Goal: Complete application form: Complete application form

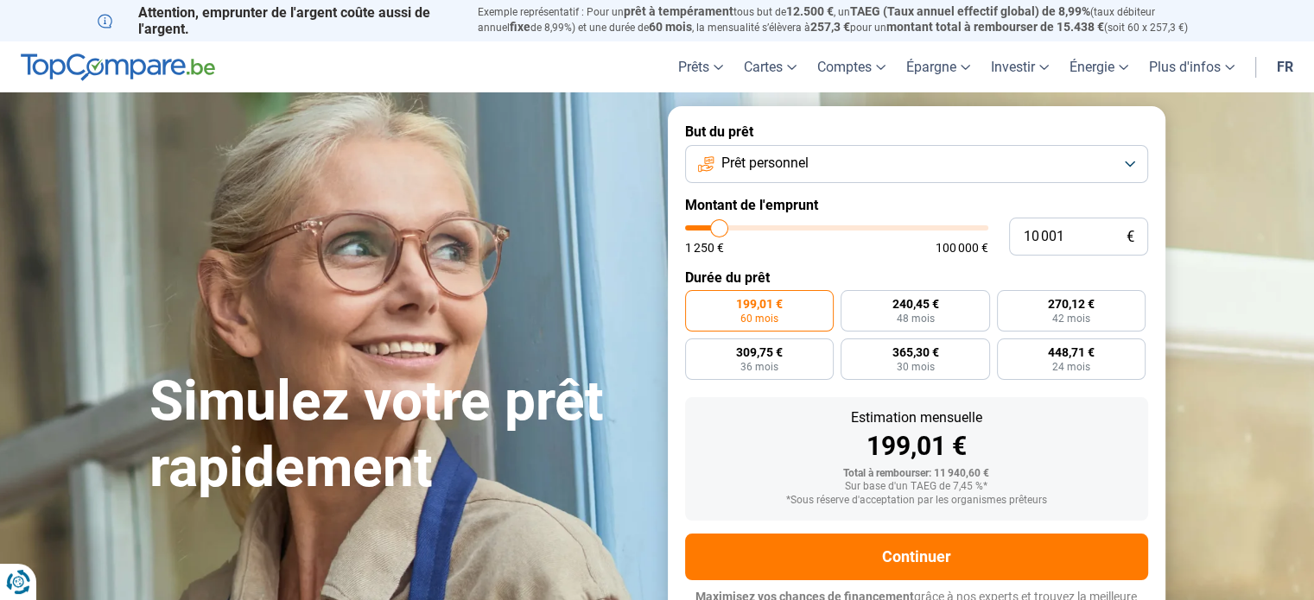
click at [1071, 172] on button "Prêt personnel" at bounding box center [916, 164] width 463 height 38
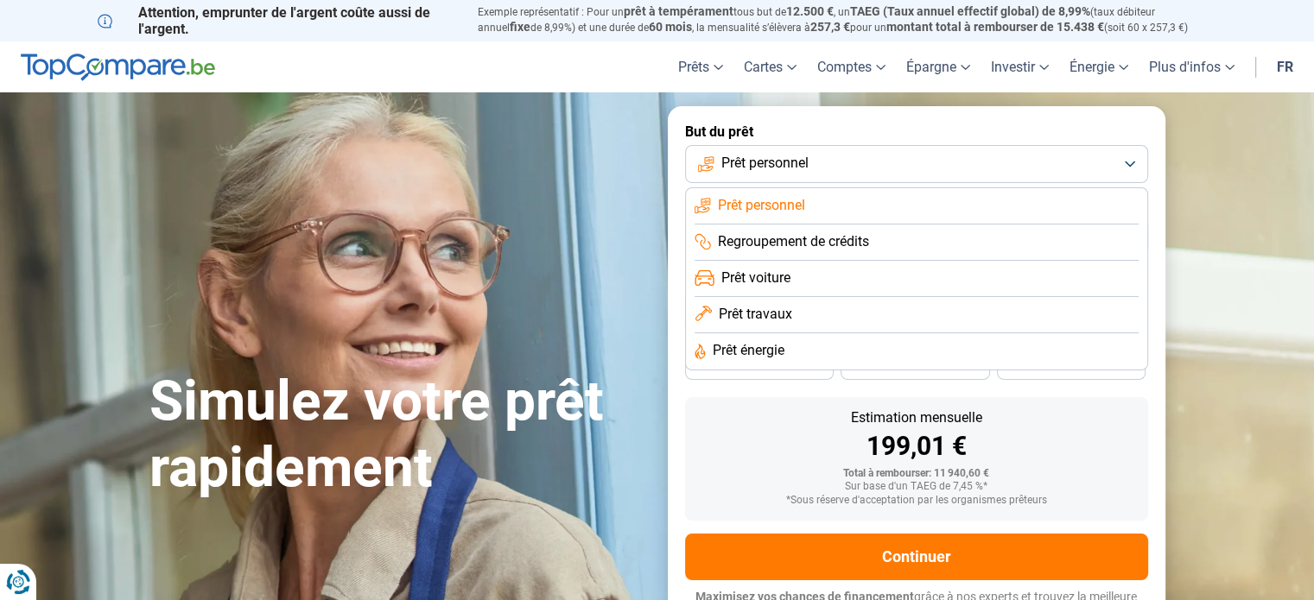
click at [780, 275] on span "Prêt voiture" at bounding box center [755, 278] width 69 height 19
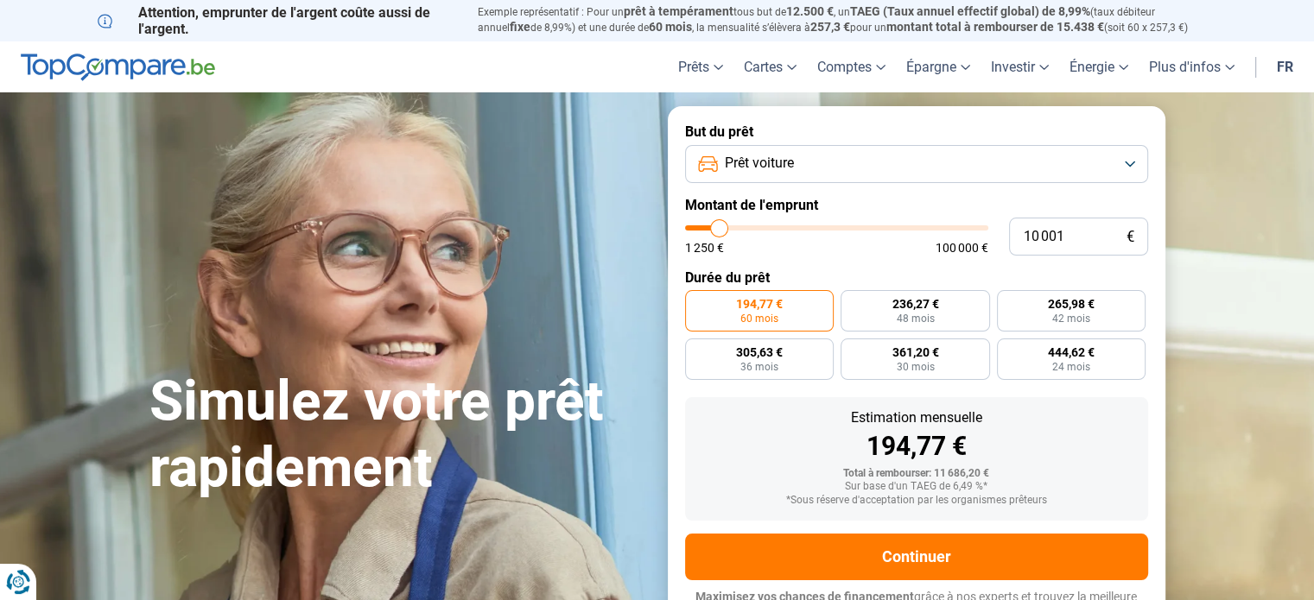
scroll to position [23, 0]
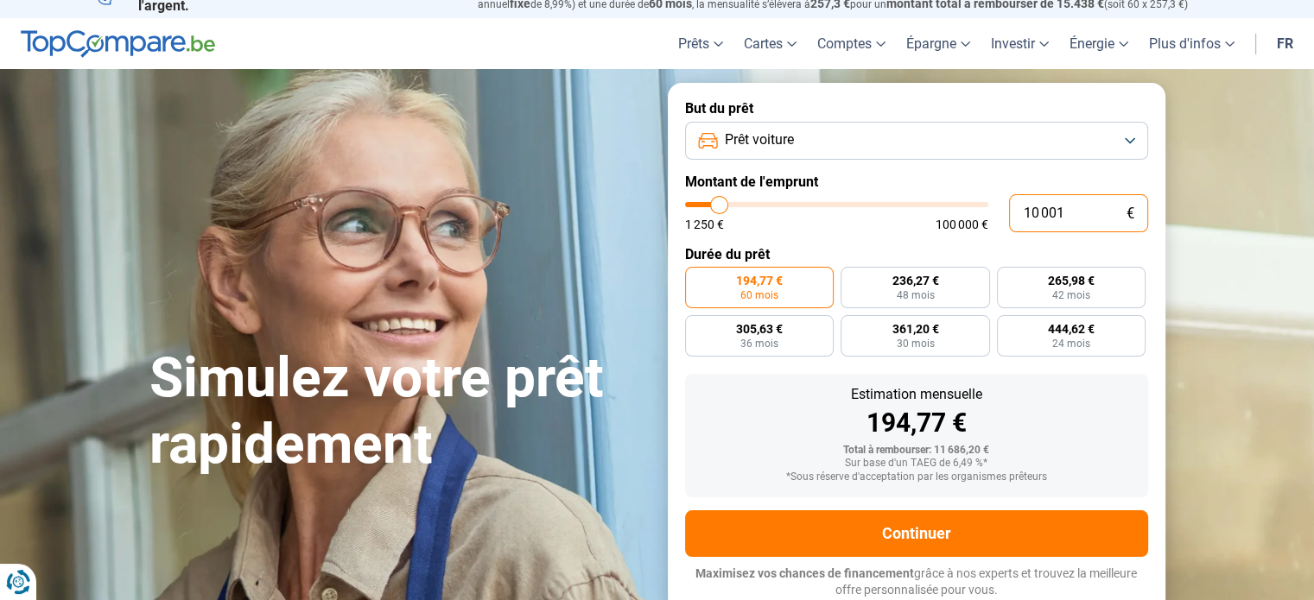
drag, startPoint x: 1081, startPoint y: 209, endPoint x: 971, endPoint y: 214, distance: 109.8
click at [975, 212] on div "10 001 € 1 250 € 100 000 €" at bounding box center [916, 213] width 463 height 38
type input "10000"
radio input "true"
type input "3"
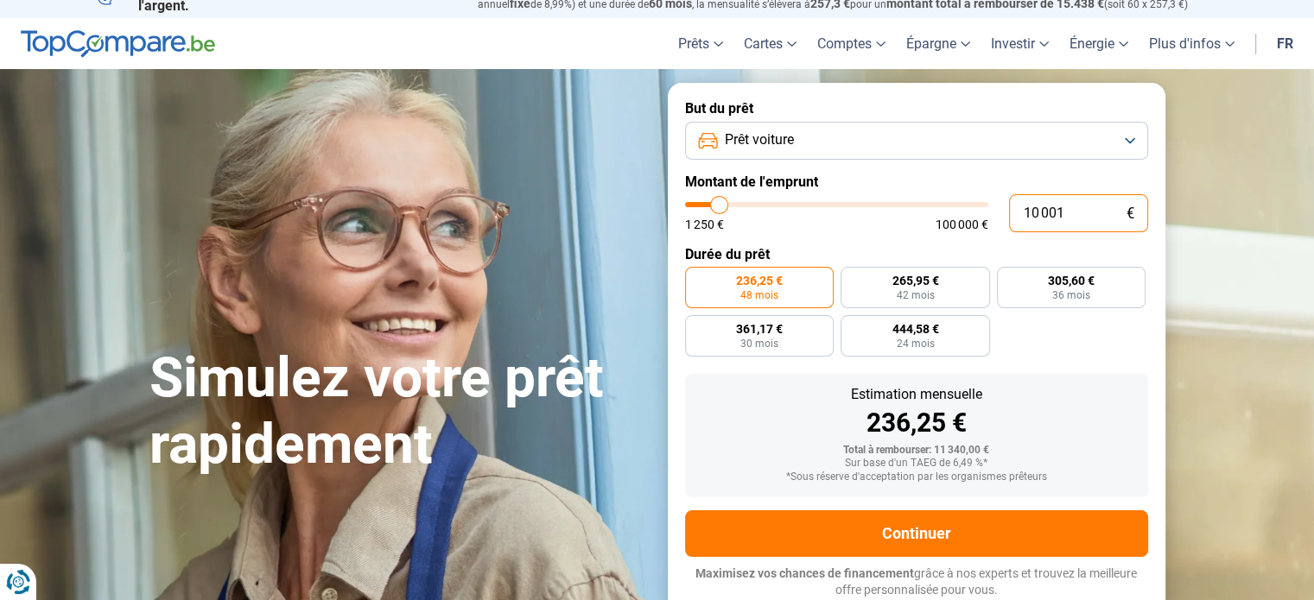
type input "1250"
type input "33"
type input "1250"
type input "335"
type input "1250"
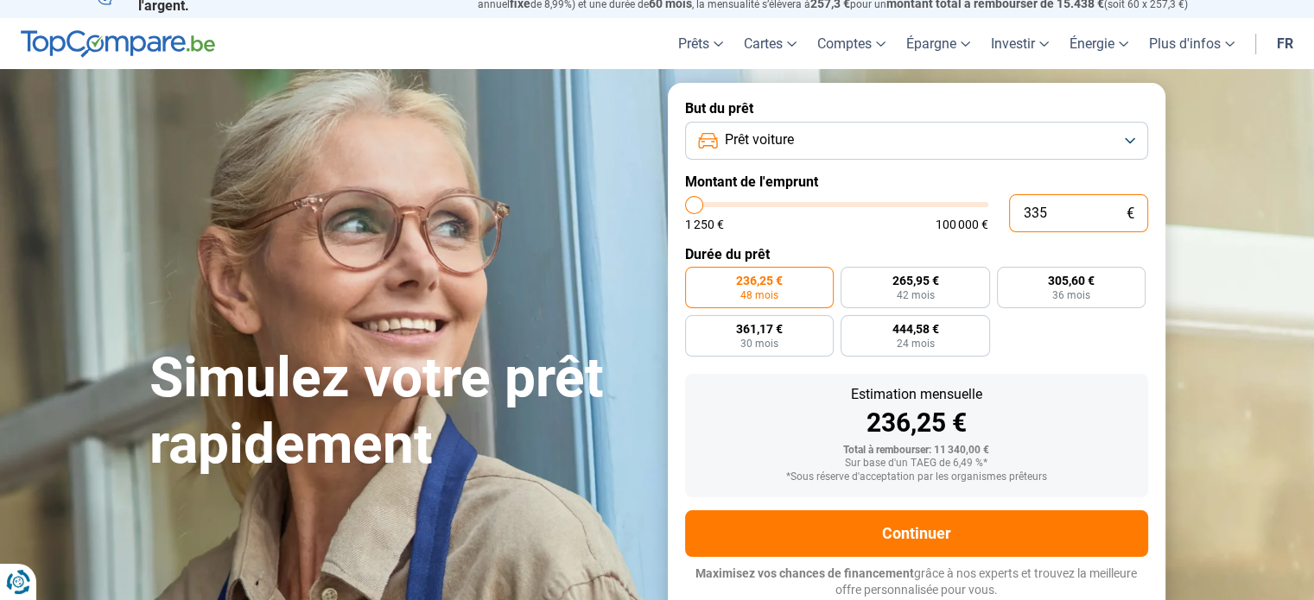
type input "3 350"
type input "3250"
type input "33 500"
type input "33500"
radio input "false"
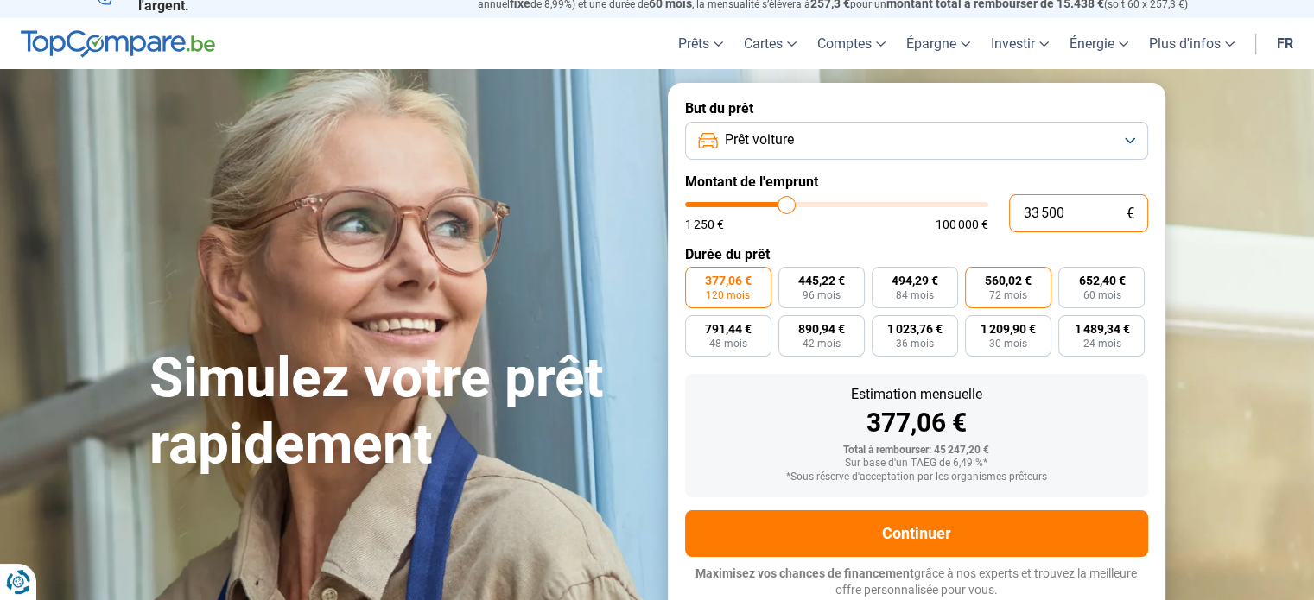
type input "33 500"
click at [981, 285] on label "560,02 € 72 mois" at bounding box center [1008, 287] width 86 height 41
click at [976, 278] on input "560,02 € 72 mois" at bounding box center [970, 272] width 11 height 11
radio input "true"
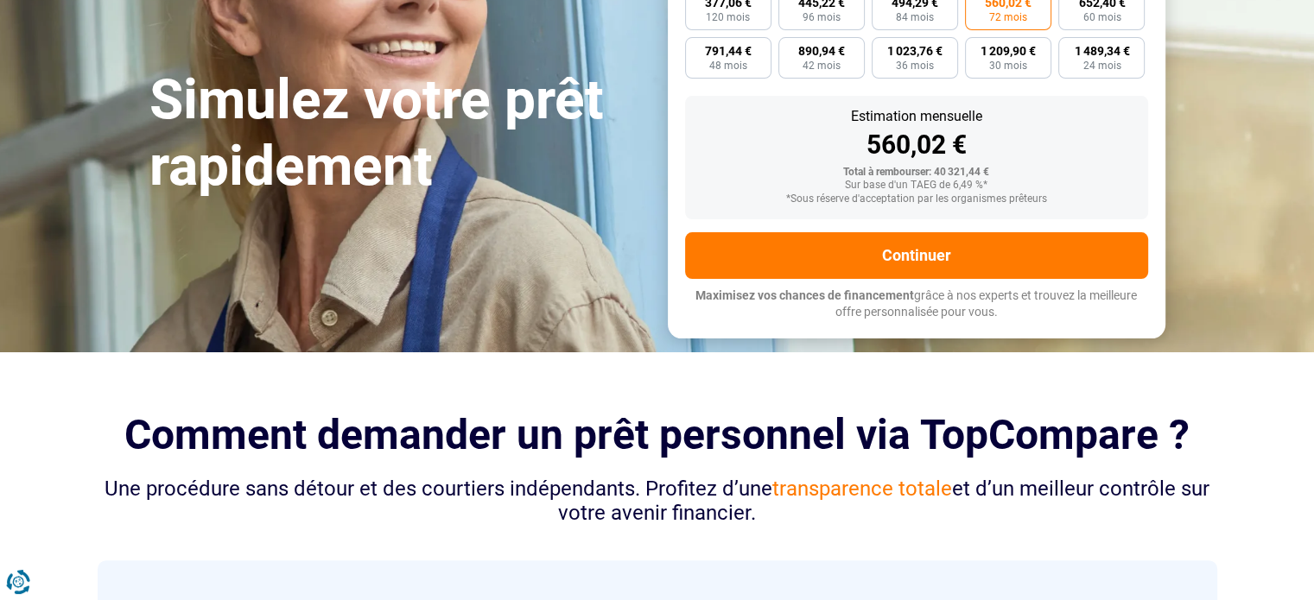
scroll to position [110, 0]
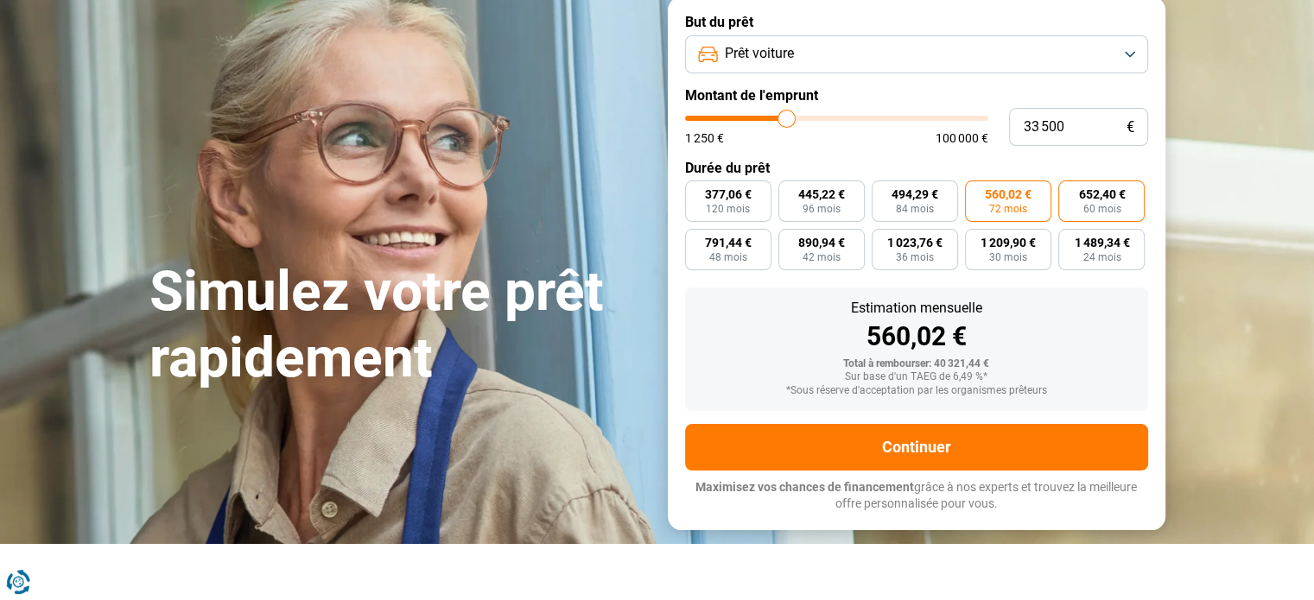
click at [1106, 201] on label "652,40 € 60 mois" at bounding box center [1101, 201] width 86 height 41
click at [1075, 205] on label "652,40 € 60 mois" at bounding box center [1101, 201] width 86 height 41
click at [1070, 192] on input "652,40 € 60 mois" at bounding box center [1063, 186] width 11 height 11
radio input "true"
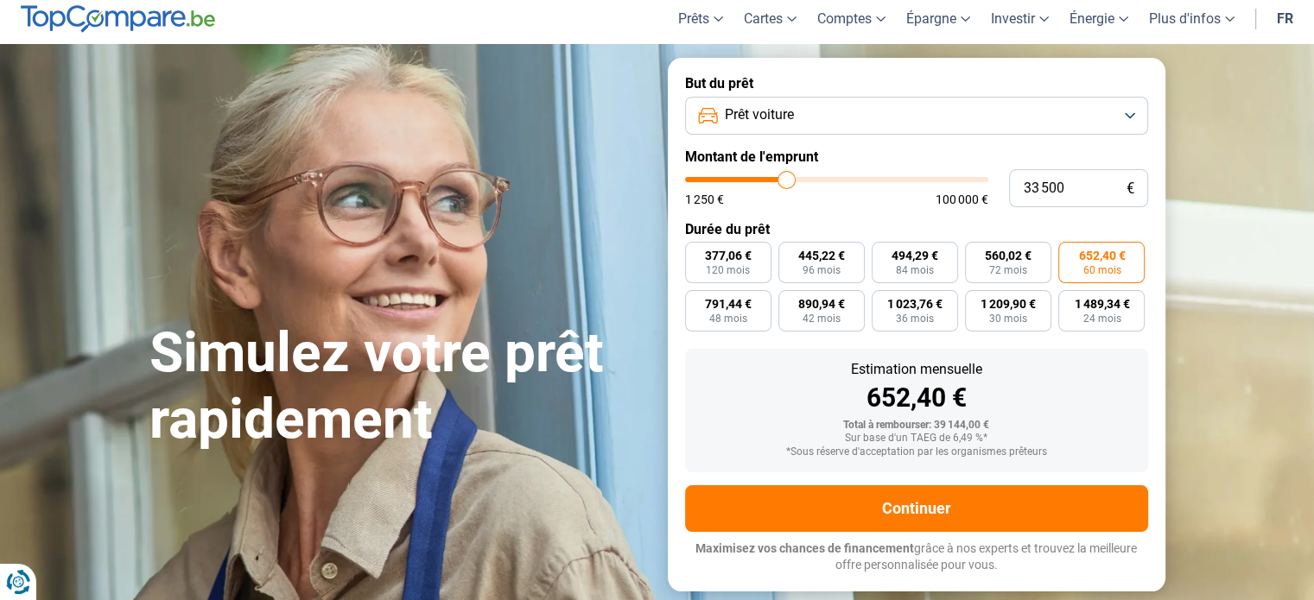
scroll to position [23, 0]
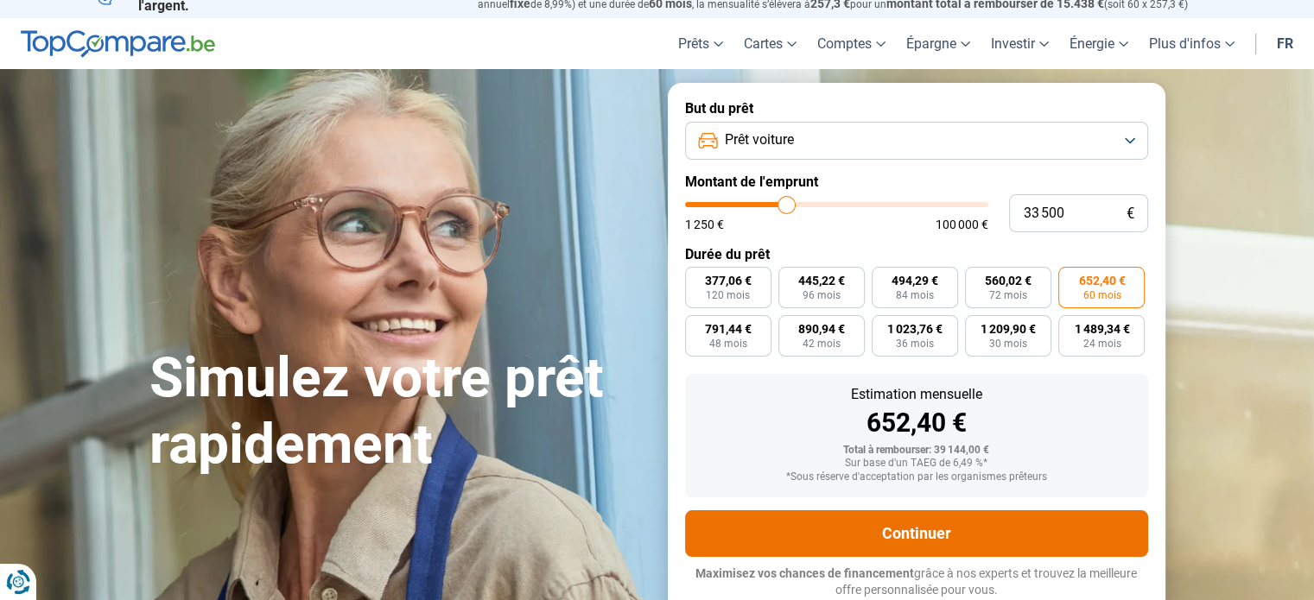
click at [903, 536] on button "Continuer" at bounding box center [916, 534] width 463 height 47
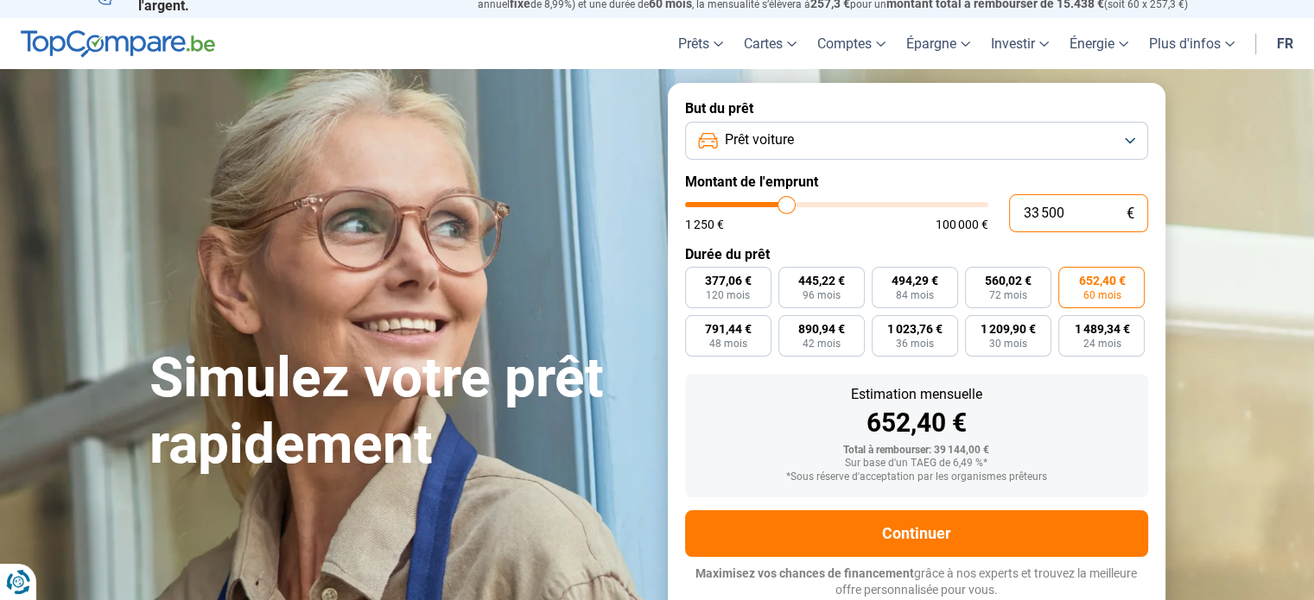
click at [1053, 207] on input "33 500" at bounding box center [1078, 213] width 139 height 38
type input "3"
type input "1250"
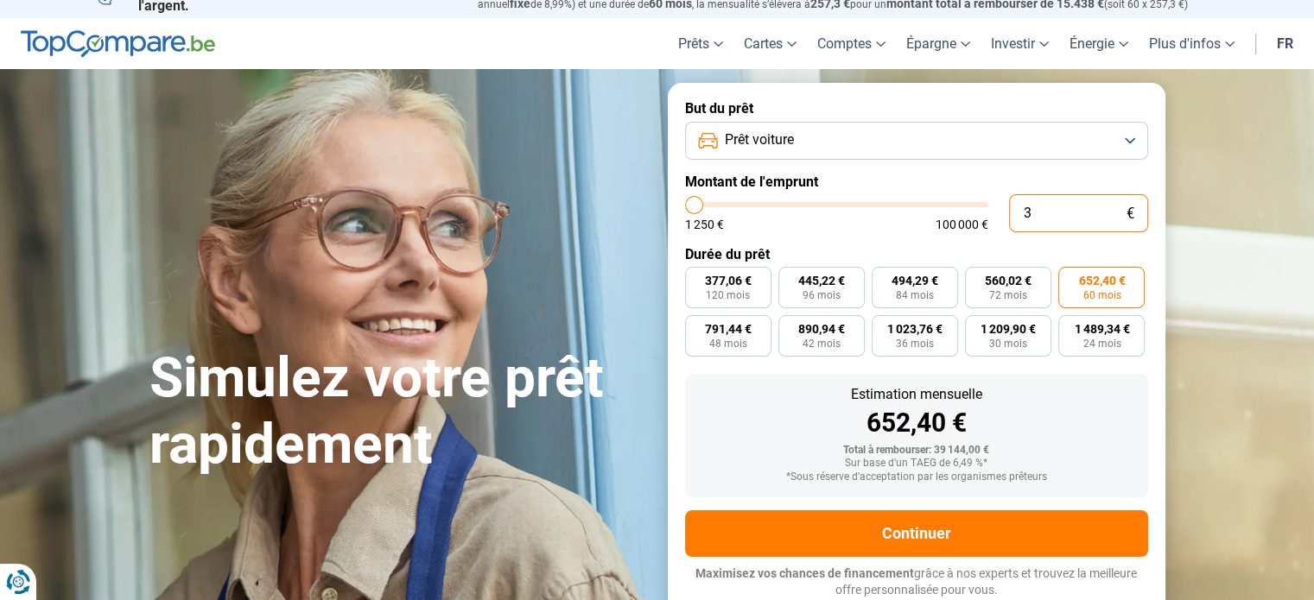
type input "35"
type input "1250"
type input "350"
type input "1250"
type input "3 500"
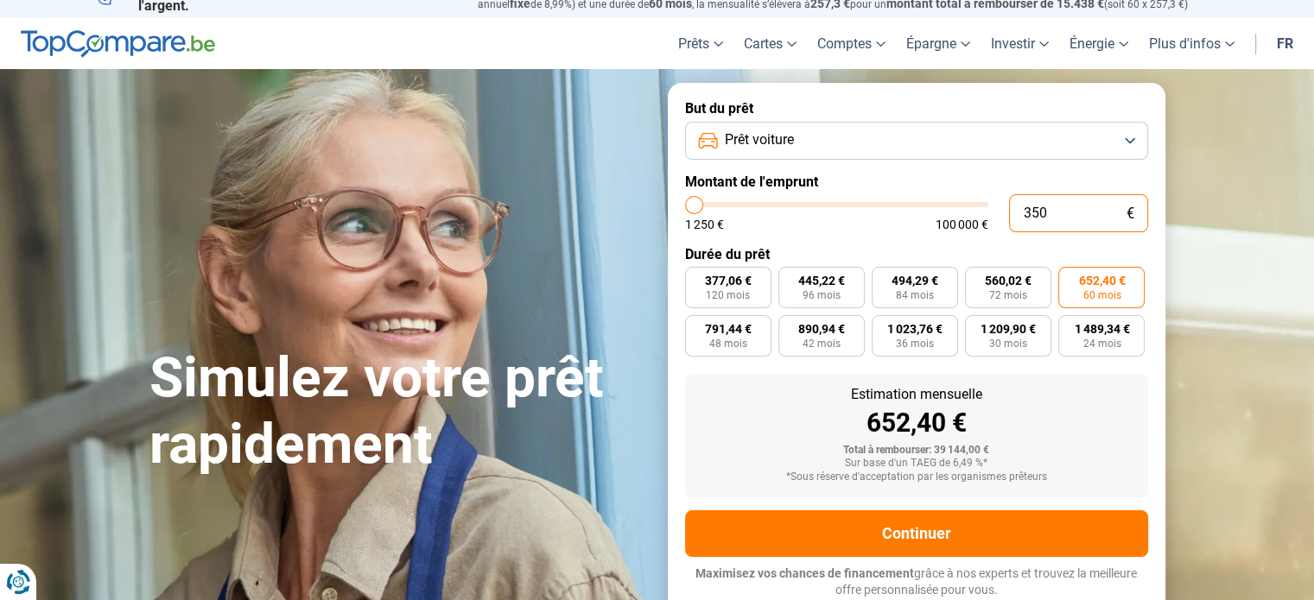
type input "3500"
type input "35 000"
type input "35000"
radio input "true"
type input "35 000"
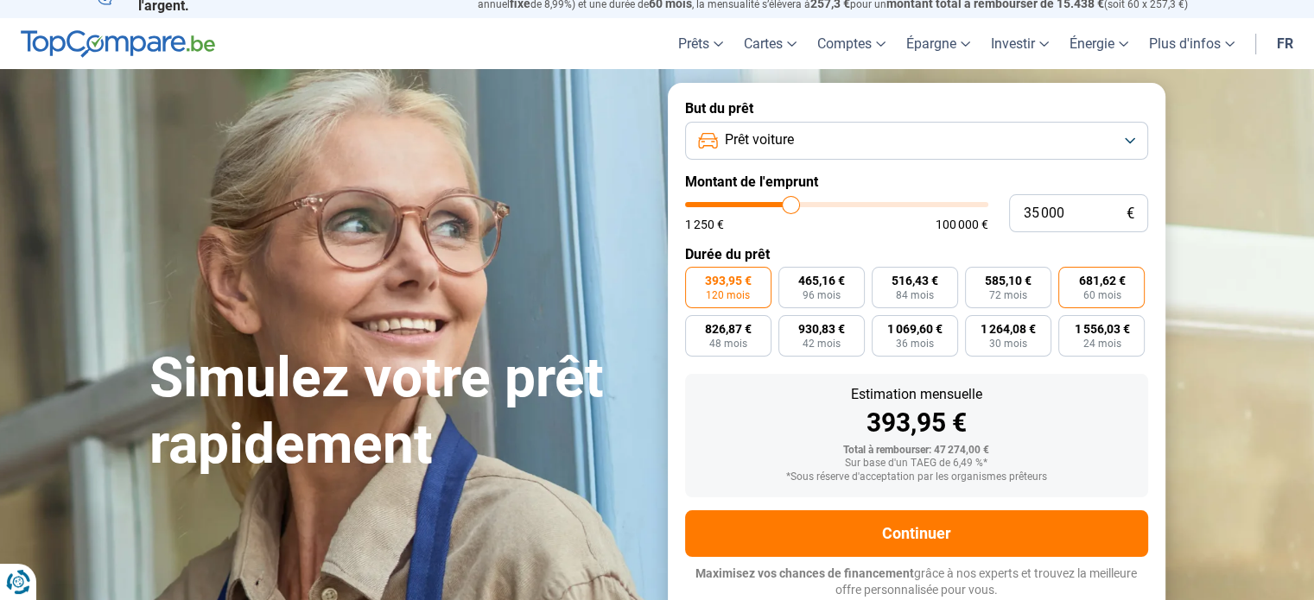
click at [1095, 298] on span "60 mois" at bounding box center [1102, 295] width 38 height 10
click at [1070, 278] on input "681,62 € 60 mois" at bounding box center [1063, 272] width 11 height 11
radio input "true"
click at [1095, 298] on span "60 mois" at bounding box center [1102, 295] width 38 height 10
click at [1070, 278] on input "681,62 € 60 mois" at bounding box center [1063, 272] width 11 height 11
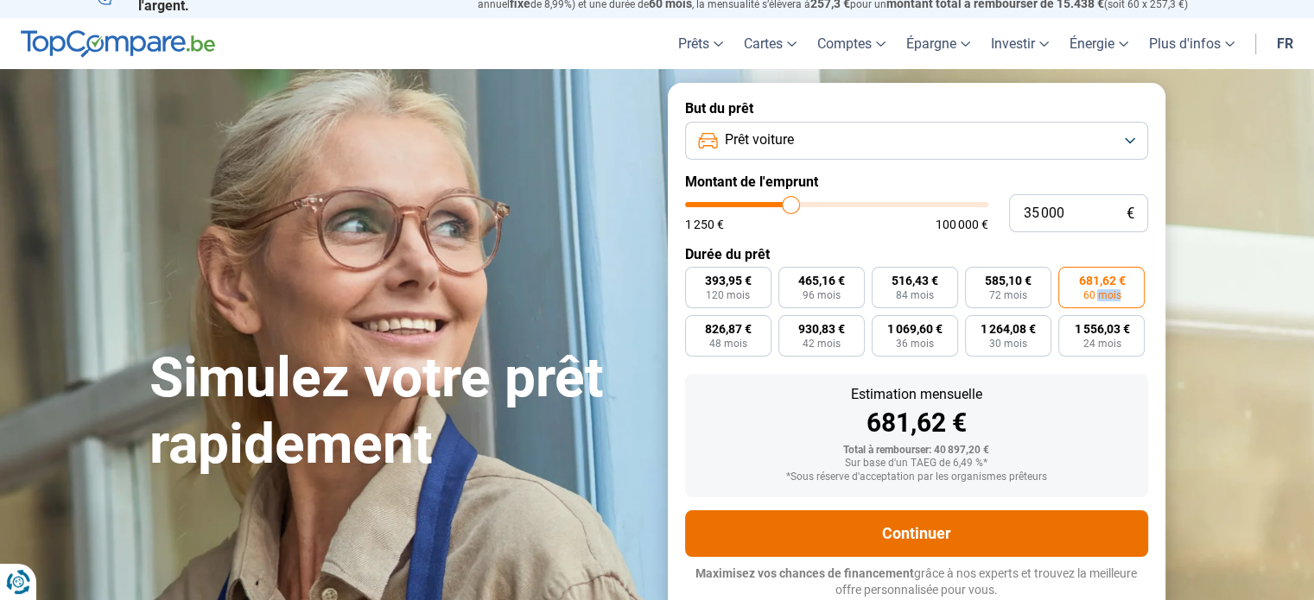
click at [964, 529] on button "Continuer" at bounding box center [916, 534] width 463 height 47
click at [801, 528] on button "Continuer" at bounding box center [916, 534] width 463 height 47
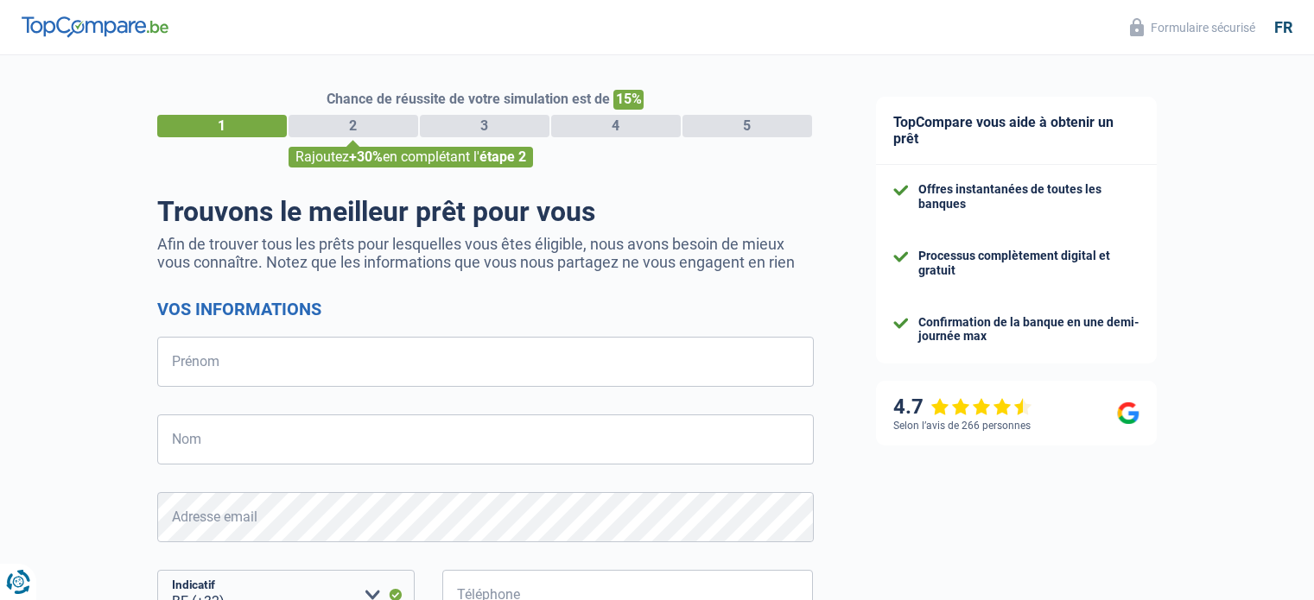
select select "32"
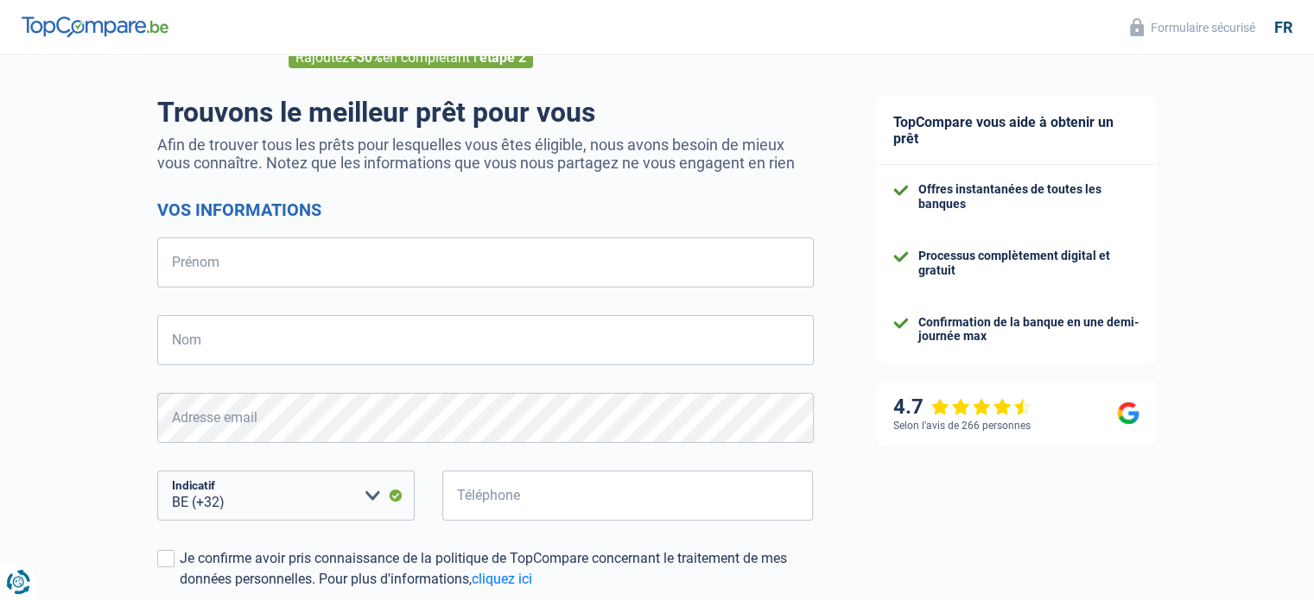
scroll to position [173, 0]
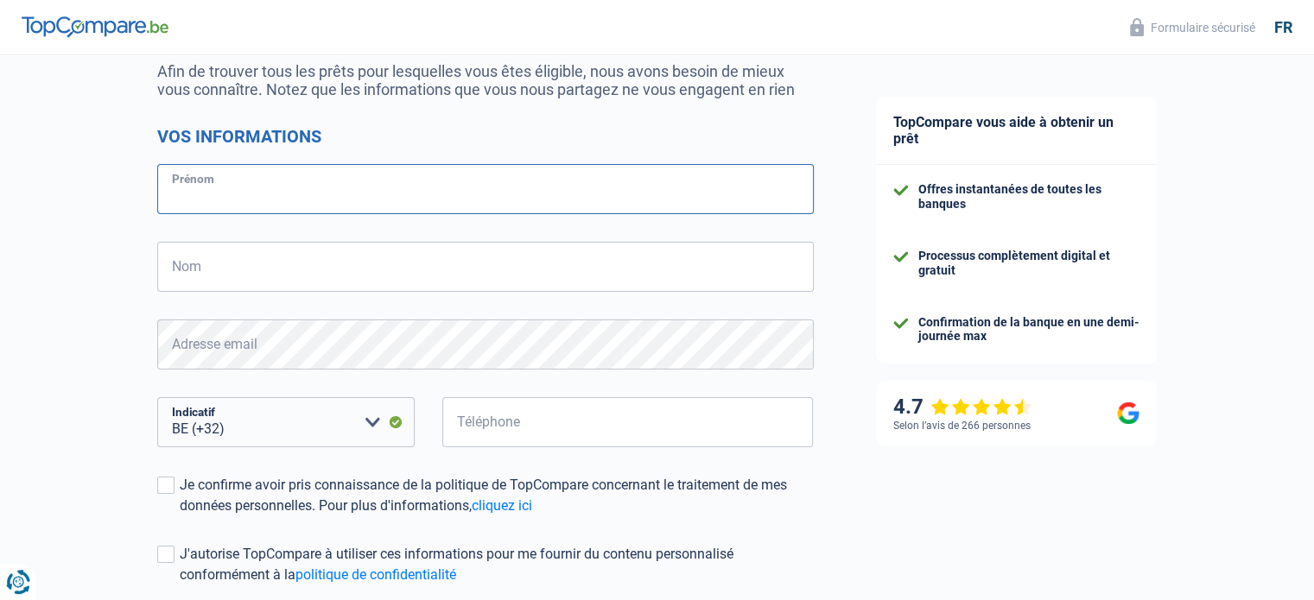
click at [235, 196] on input "Prénom" at bounding box center [485, 189] width 657 height 50
type input "Ronsijn"
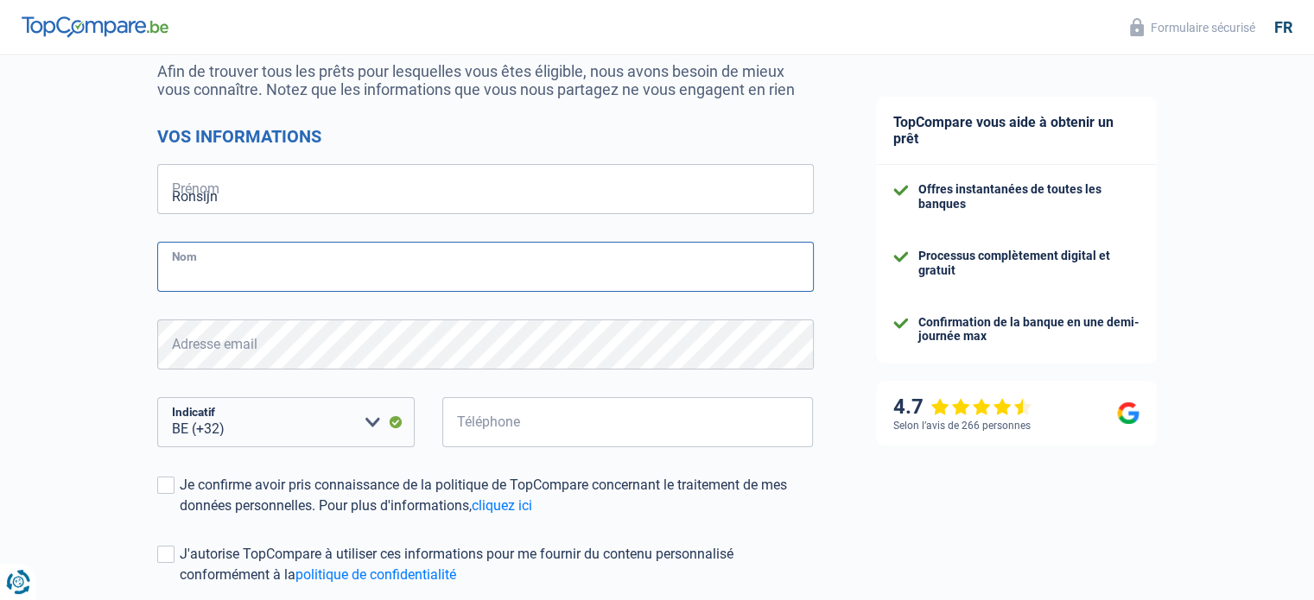
type input "Stéphane"
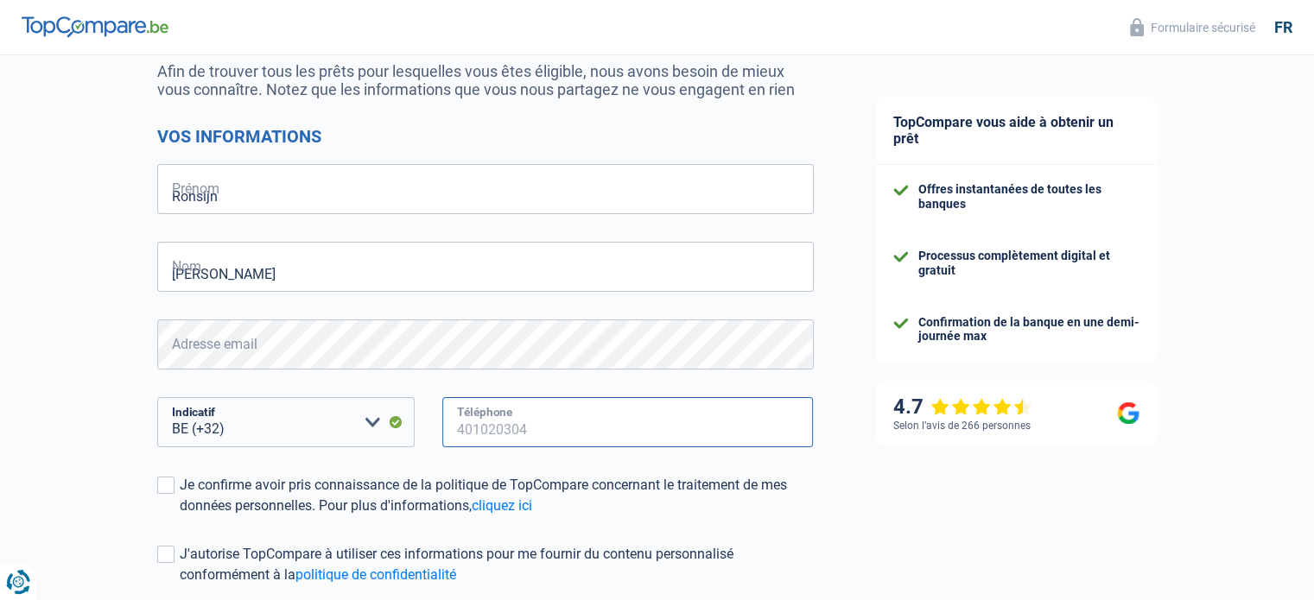
type input "476654360"
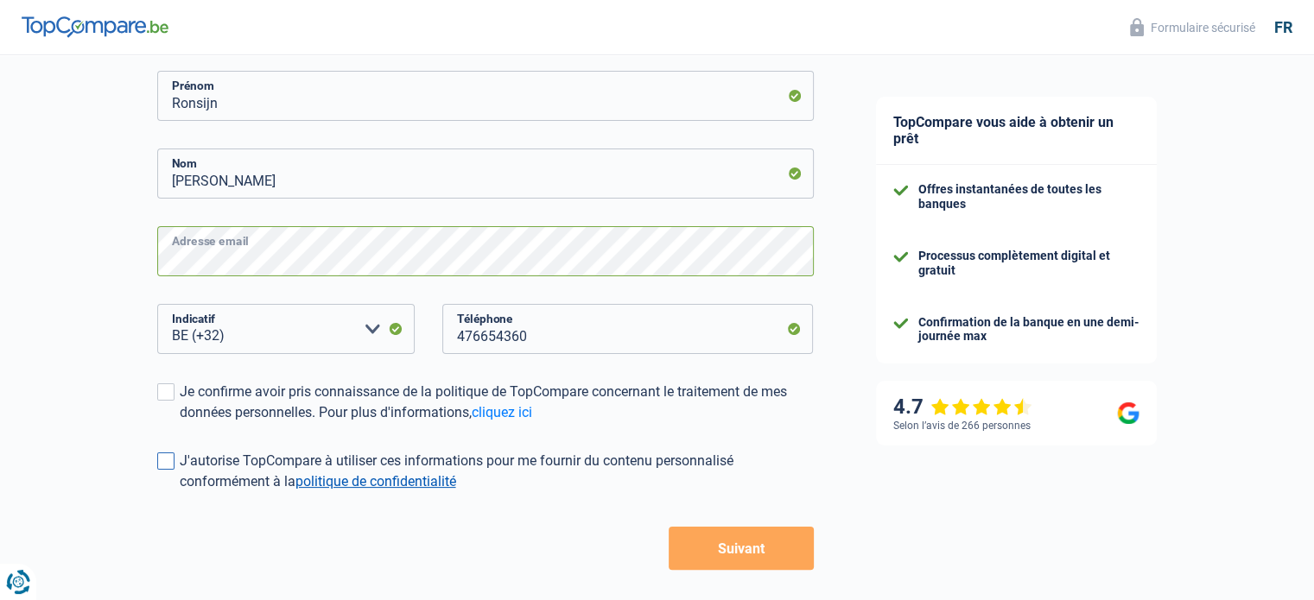
scroll to position [339, 0]
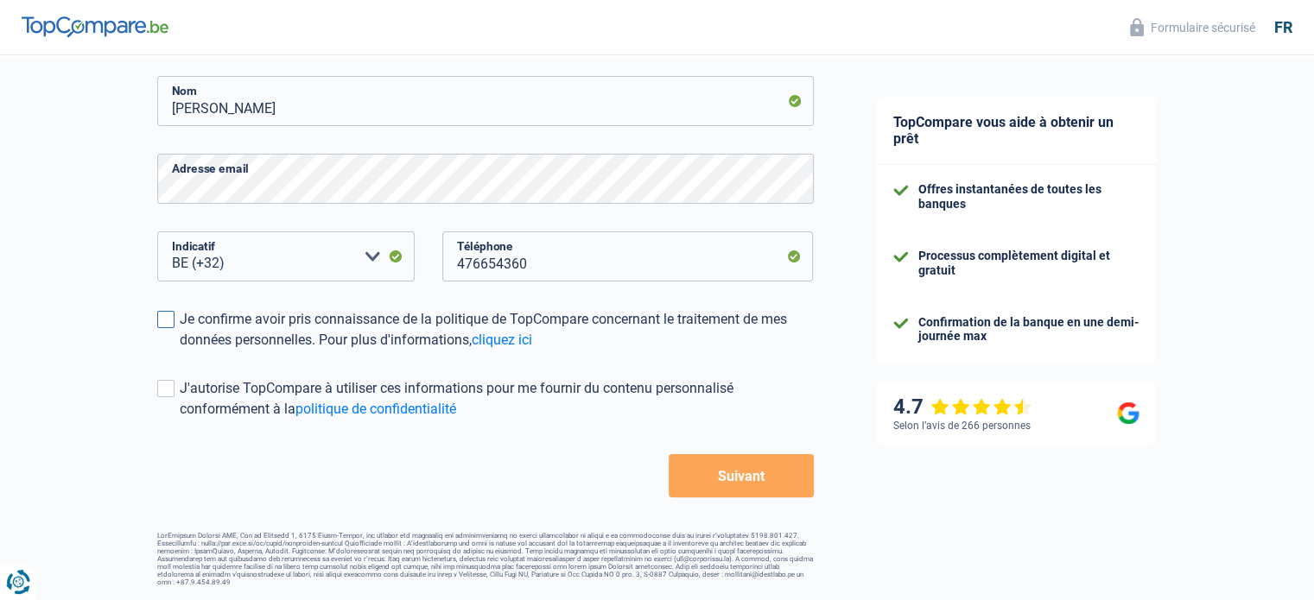
click at [180, 320] on div "Je confirme avoir pris connaissance de la politique de TopCompare concernant le…" at bounding box center [497, 329] width 634 height 41
click at [180, 351] on input "Je confirme avoir pris connaissance de la politique de TopCompare concernant le…" at bounding box center [180, 351] width 0 height 0
click at [159, 391] on span at bounding box center [165, 388] width 17 height 17
click at [180, 420] on input "J'autorise TopCompare à utiliser ces informations pour me fournir du contenu pe…" at bounding box center [180, 420] width 0 height 0
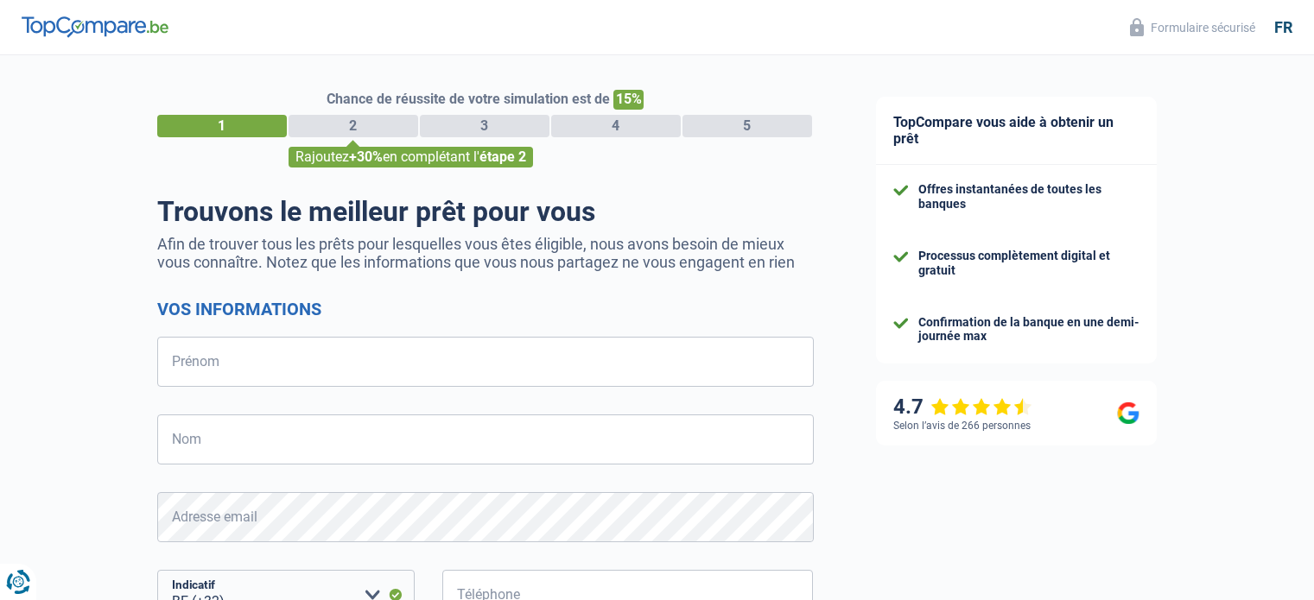
select select "32"
click at [415, 384] on input "Prénom" at bounding box center [485, 362] width 657 height 50
type input "Ronsijn"
type input "Stéphane"
type input "476654360"
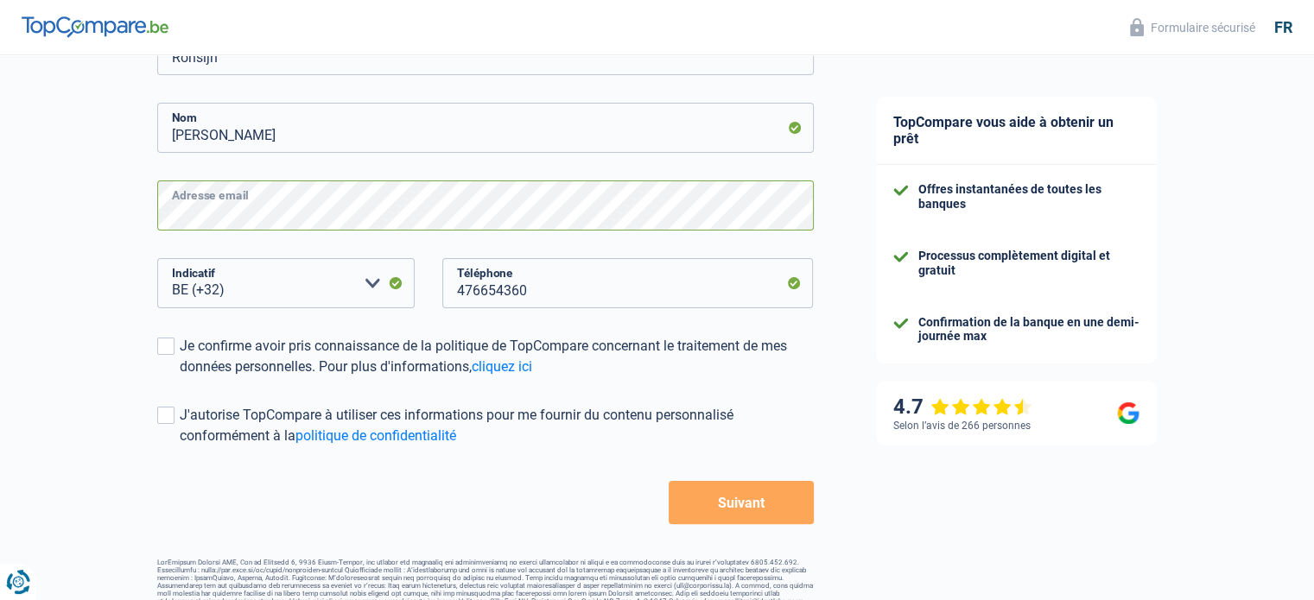
scroll to position [339, 0]
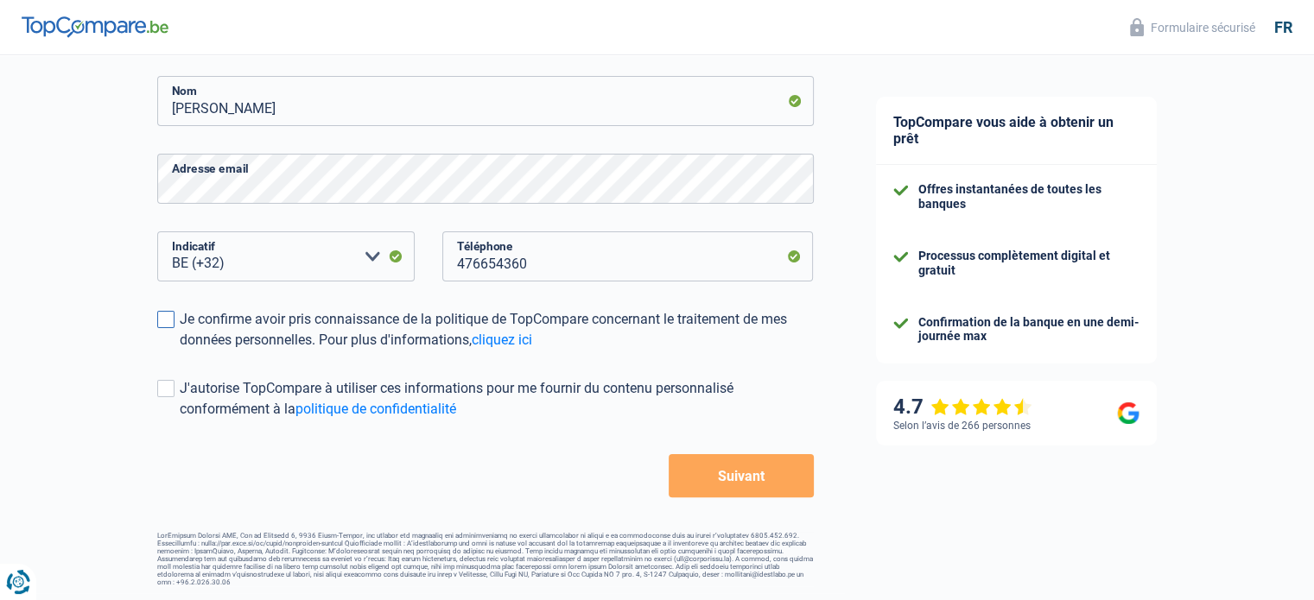
click at [159, 317] on span at bounding box center [165, 319] width 17 height 17
click at [180, 351] on input "Je confirme avoir pris connaissance de la politique de TopCompare concernant le…" at bounding box center [180, 351] width 0 height 0
drag, startPoint x: 164, startPoint y: 389, endPoint x: 246, endPoint y: 394, distance: 82.2
click at [164, 387] on span at bounding box center [165, 388] width 17 height 17
click at [180, 420] on input "J'autorise TopCompare à utiliser ces informations pour me fournir du contenu pe…" at bounding box center [180, 420] width 0 height 0
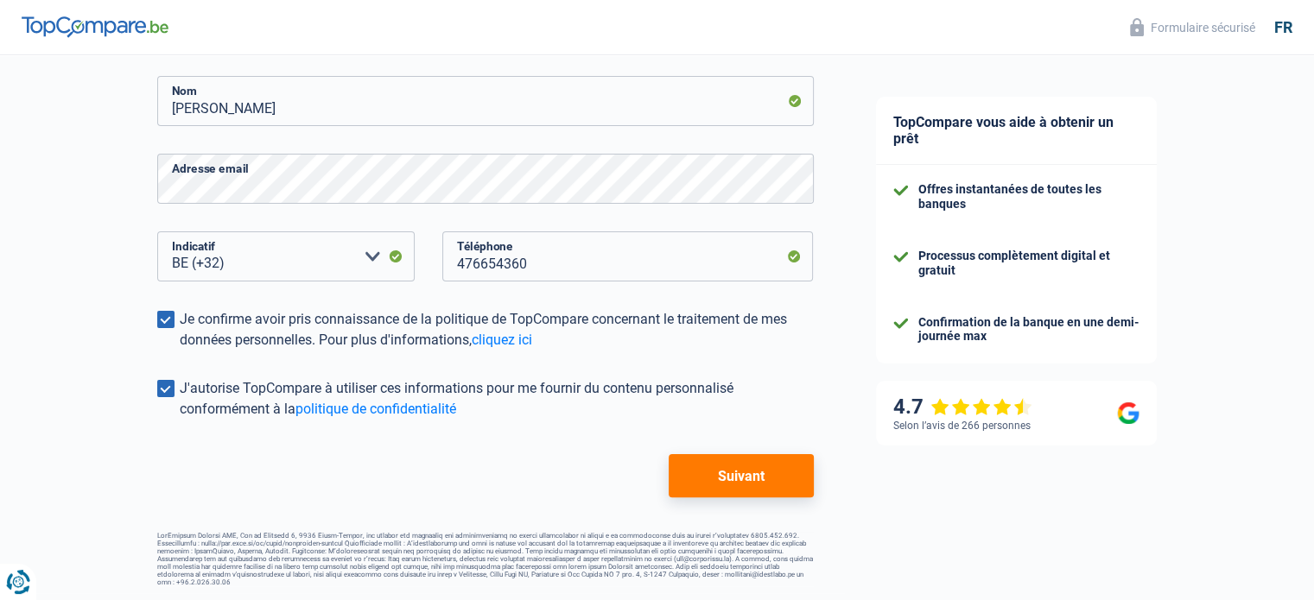
click at [759, 468] on button "Suivant" at bounding box center [741, 475] width 144 height 43
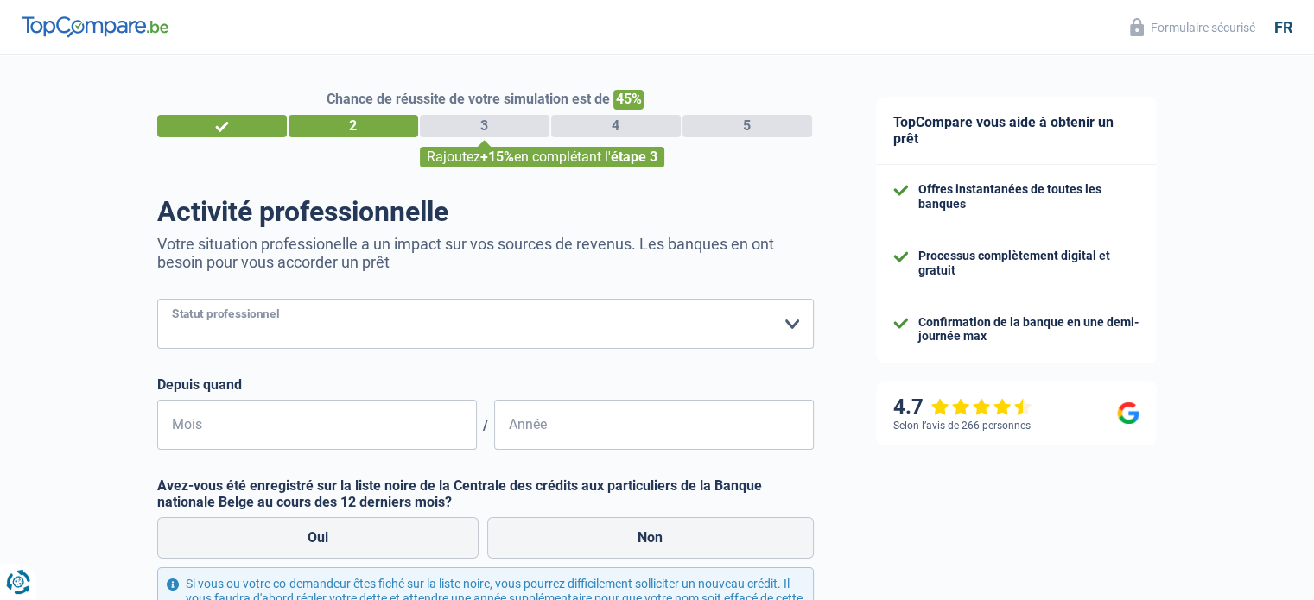
click at [390, 334] on select "Ouvrier Employé privé Employé public Invalide Indépendant Pensionné Chômeur Mut…" at bounding box center [485, 324] width 657 height 50
click at [712, 369] on form "Ouvrier Employé privé Employé public Invalide Indépendant Pensionné Chômeur Mut…" at bounding box center [485, 503] width 657 height 409
